Goal: Information Seeking & Learning: Learn about a topic

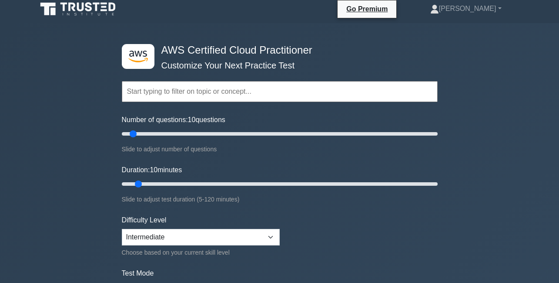
scroll to position [3, 0]
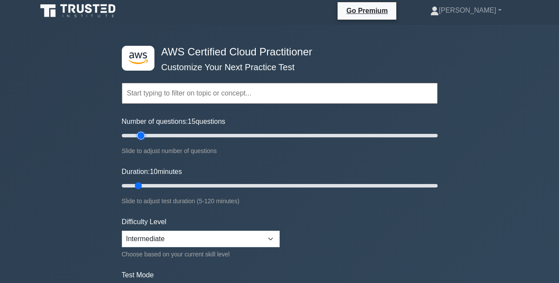
type input "15"
click at [144, 134] on input "Number of questions: 15 questions" at bounding box center [280, 135] width 316 height 10
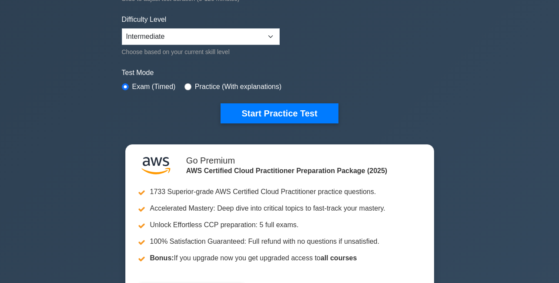
scroll to position [214, 0]
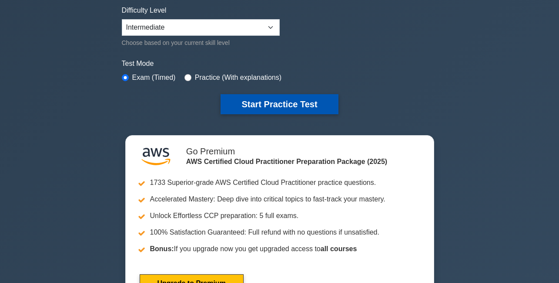
click at [293, 105] on button "Start Practice Test" at bounding box center [280, 104] width 118 height 20
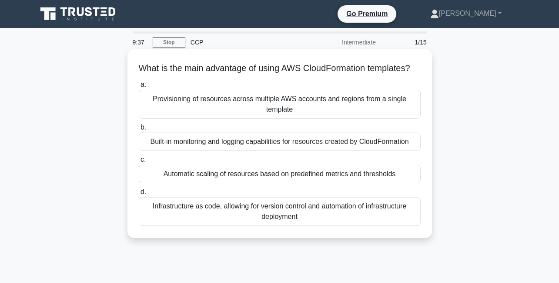
click at [300, 226] on div "Infrastructure as code, allowing for version control and automation of infrastr…" at bounding box center [280, 211] width 282 height 29
click at [139, 195] on input "d. Infrastructure as code, allowing for version control and automation of infra…" at bounding box center [139, 192] width 0 height 6
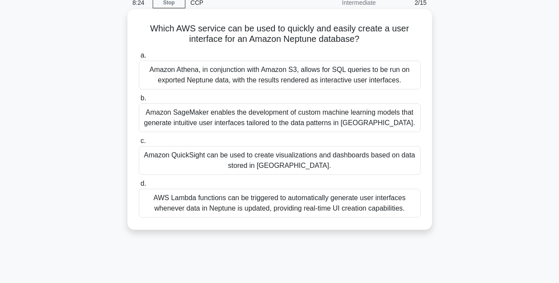
scroll to position [27, 0]
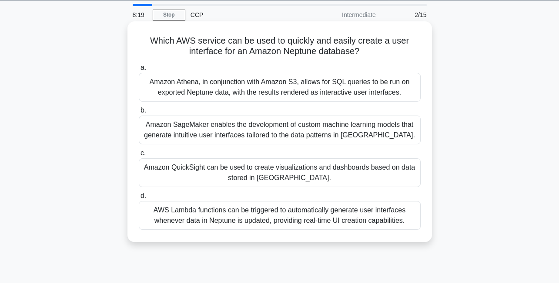
click at [267, 229] on div "AWS Lambda functions can be triggered to automatically generate user interfaces…" at bounding box center [280, 215] width 282 height 29
click at [139, 199] on input "d. AWS Lambda functions can be triggered to automatically generate user interfa…" at bounding box center [139, 196] width 0 height 6
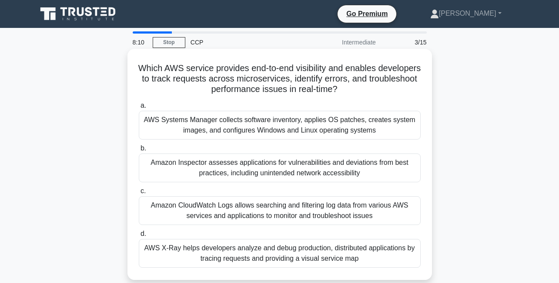
scroll to position [72, 0]
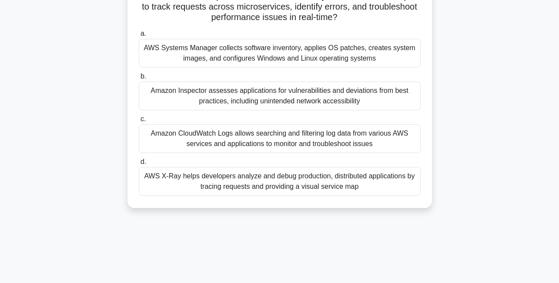
click at [224, 89] on div "Amazon Inspector assesses applications for vulnerabilities and deviations from …" at bounding box center [280, 95] width 282 height 29
click at [139, 79] on input "b. Amazon Inspector assesses applications for vulnerabilities and deviations fr…" at bounding box center [139, 77] width 0 height 6
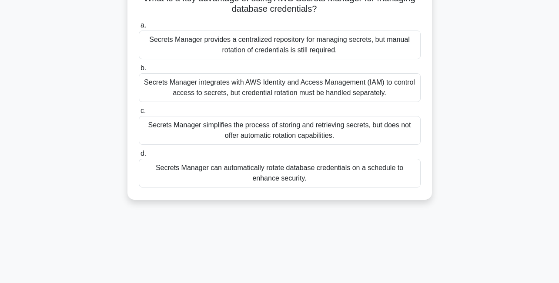
scroll to position [0, 0]
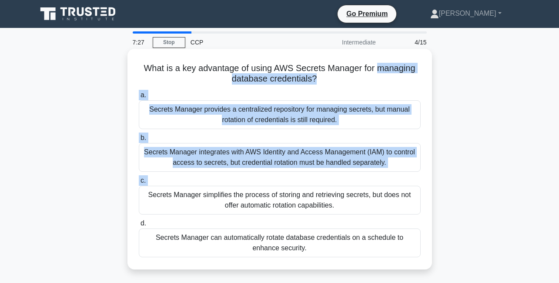
drag, startPoint x: 55, startPoint y: 84, endPoint x: 173, endPoint y: 200, distance: 165.3
click at [173, 200] on div "What is a key advantage of using AWS Secrets Manager for managing database cred…" at bounding box center [280, 166] width 496 height 231
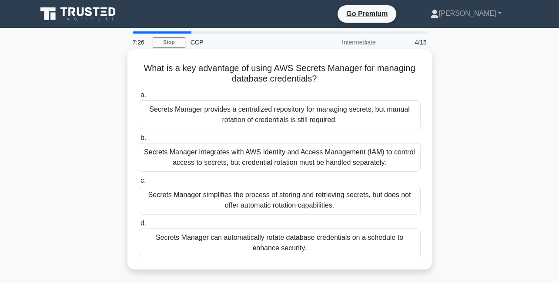
click at [238, 255] on div "Secrets Manager can automatically rotate database credentials on a schedule to …" at bounding box center [280, 242] width 282 height 29
click at [139, 226] on input "d. Secrets Manager can automatically rotate database credentials on a schedule …" at bounding box center [139, 223] width 0 height 6
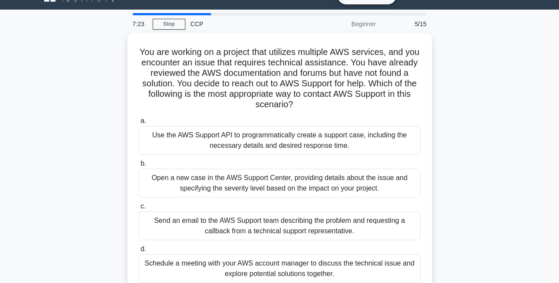
scroll to position [27, 0]
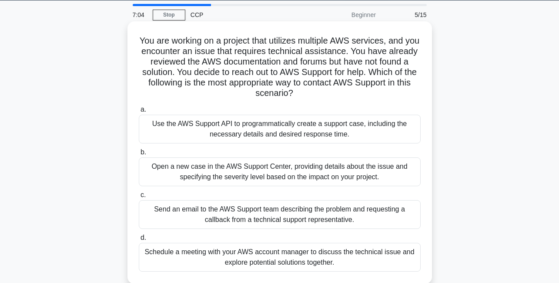
click at [208, 213] on div "Send an email to the AWS Support team describing the problem and requesting a c…" at bounding box center [280, 214] width 282 height 29
click at [139, 198] on input "c. Send an email to the AWS Support team describing the problem and requesting …" at bounding box center [139, 195] width 0 height 6
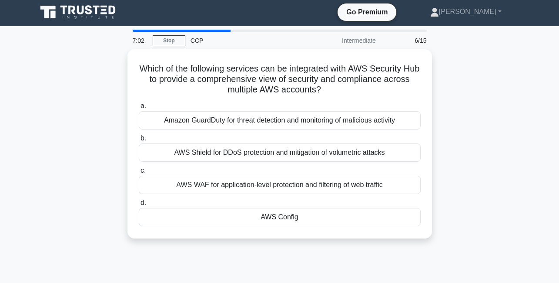
scroll to position [0, 0]
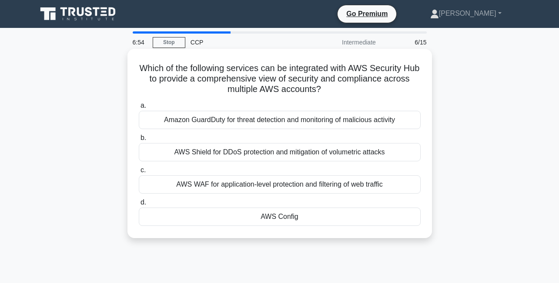
click at [262, 216] on div "AWS Config" at bounding box center [280, 216] width 282 height 18
click at [139, 205] on input "d. AWS Config" at bounding box center [139, 202] width 0 height 6
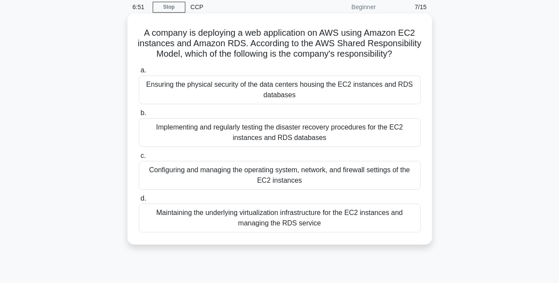
scroll to position [30, 0]
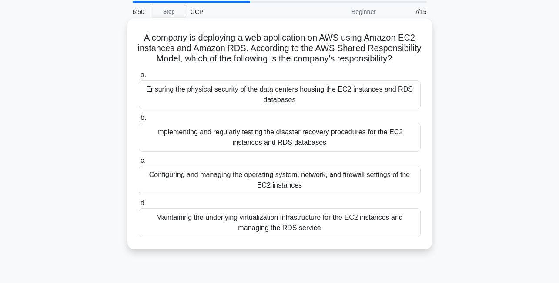
click at [252, 185] on div "Configuring and managing the operating system, network, and firewall settings o…" at bounding box center [280, 179] width 282 height 29
click at [139, 163] on input "c. Configuring and managing the operating system, network, and firewall setting…" at bounding box center [139, 161] width 0 height 6
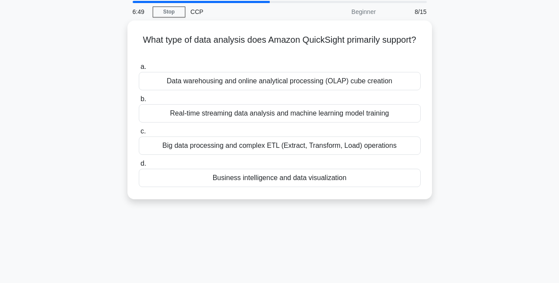
scroll to position [0, 0]
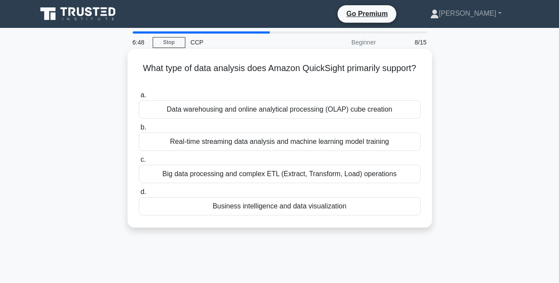
click at [244, 173] on div "Big data processing and complex ETL (Extract, Transform, Load) operations" at bounding box center [280, 174] width 282 height 18
click at [139, 162] on input "c. Big data processing and complex ETL (Extract, Transform, Load) operations" at bounding box center [139, 160] width 0 height 6
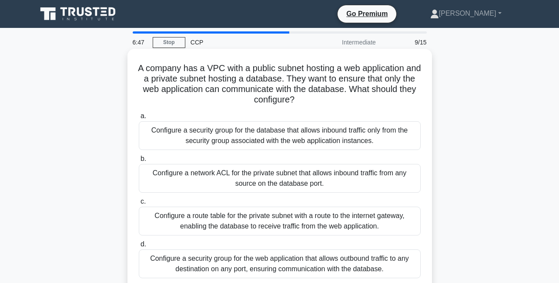
click at [248, 220] on div "Configure a route table for the private subnet with a route to the internet gat…" at bounding box center [280, 220] width 282 height 29
click at [139, 204] on input "c. Configure a route table for the private subnet with a route to the internet …" at bounding box center [139, 202] width 0 height 6
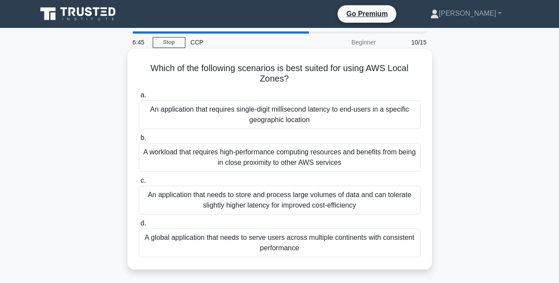
click at [244, 207] on div "An application that needs to store and process large volumes of data and can to…" at bounding box center [280, 199] width 282 height 29
click at [139, 183] on input "c. An application that needs to store and process large volumes of data and can…" at bounding box center [139, 181] width 0 height 6
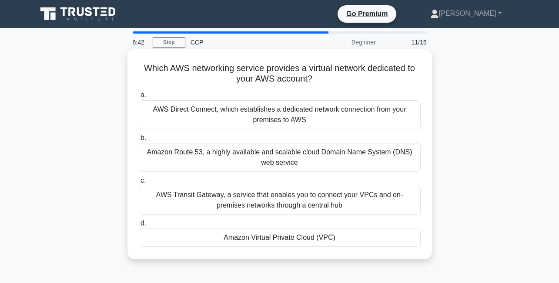
click at [238, 192] on div "AWS Transit Gateway, a service that enables you to connect your VPCs and on-pre…" at bounding box center [280, 199] width 282 height 29
click at [139, 183] on input "c. AWS Transit Gateway, a service that enables you to connect your VPCs and on-…" at bounding box center [139, 181] width 0 height 6
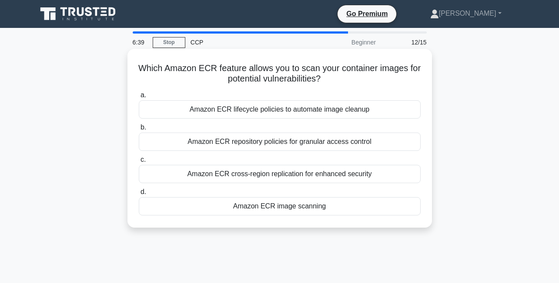
click at [252, 171] on div "Amazon ECR cross-region replication for enhanced security" at bounding box center [280, 174] width 282 height 18
click at [139, 162] on input "c. Amazon ECR cross-region replication for enhanced security" at bounding box center [139, 160] width 0 height 6
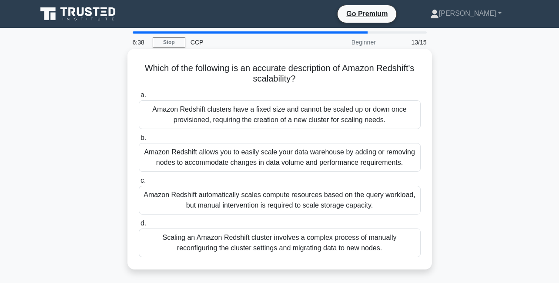
click at [251, 201] on div "Amazon Redshift automatically scales compute resources based on the query workl…" at bounding box center [280, 199] width 282 height 29
click at [139, 183] on input "c. Amazon Redshift automatically scales compute resources based on the query wo…" at bounding box center [139, 181] width 0 height 6
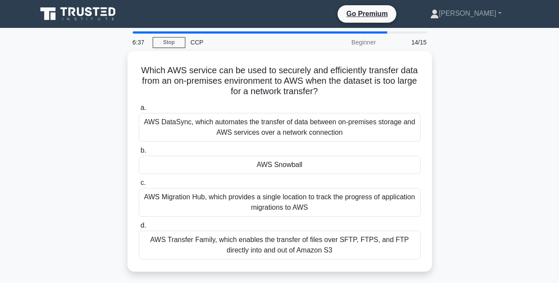
click at [251, 201] on div "AWS Migration Hub, which provides a single location to track the progress of ap…" at bounding box center [280, 202] width 282 height 29
click at [139, 185] on input "c. AWS Migration Hub, which provides a single location to track the progress of…" at bounding box center [139, 183] width 0 height 6
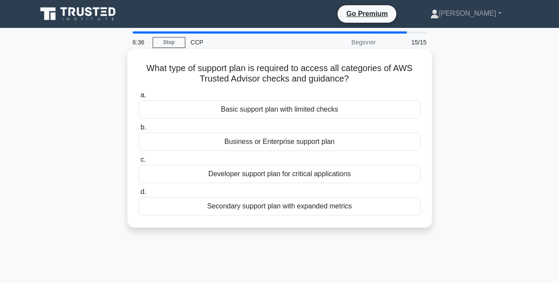
click at [251, 175] on div "Developer support plan for critical applications" at bounding box center [280, 174] width 282 height 18
click at [139, 162] on input "c. Developer support plan for critical applications" at bounding box center [139, 160] width 0 height 6
